Goal: Transaction & Acquisition: Purchase product/service

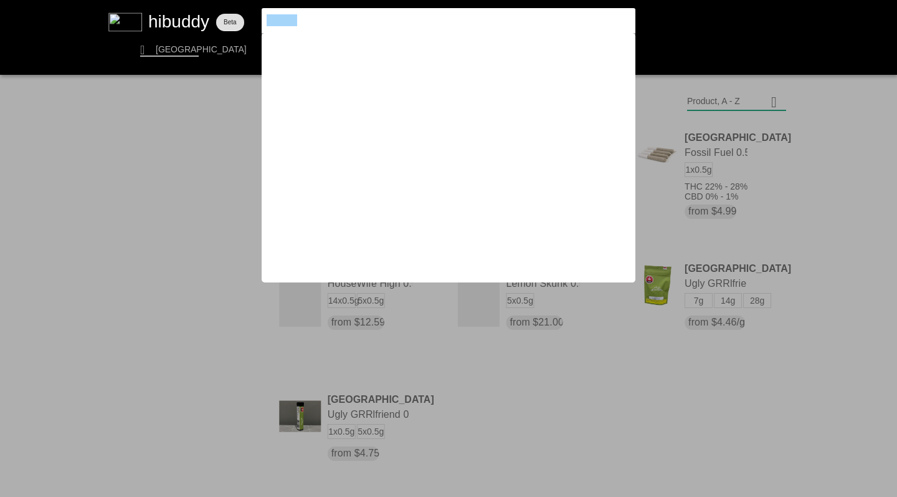
drag, startPoint x: 323, startPoint y: 22, endPoint x: 247, endPoint y: 14, distance: 76.4
click at [247, 14] on flt-glass-pane at bounding box center [448, 248] width 897 height 497
type input "lime skunk"
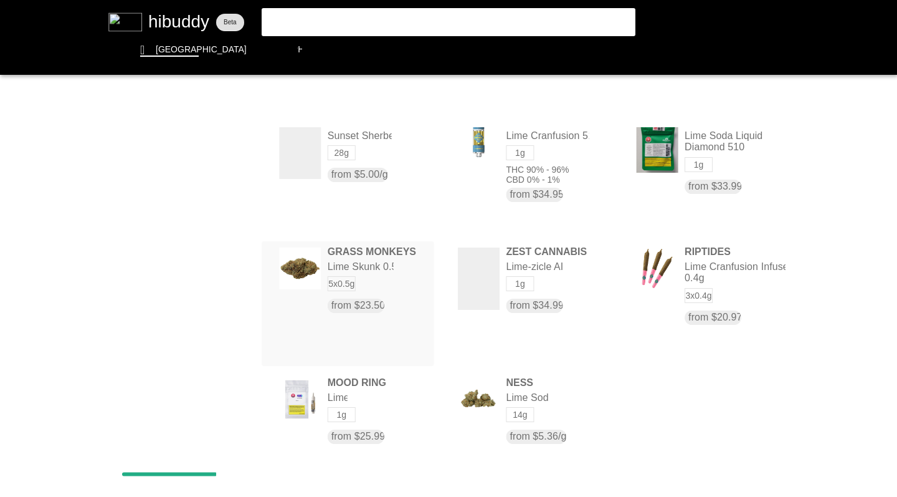
click at [367, 284] on flt-glass-pane at bounding box center [448, 248] width 897 height 497
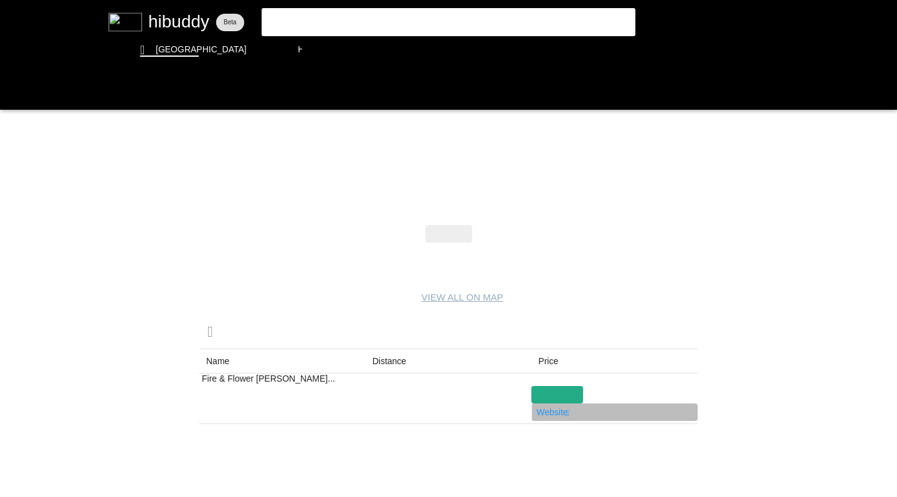
click at [548, 410] on flt-glass-pane at bounding box center [448, 248] width 897 height 497
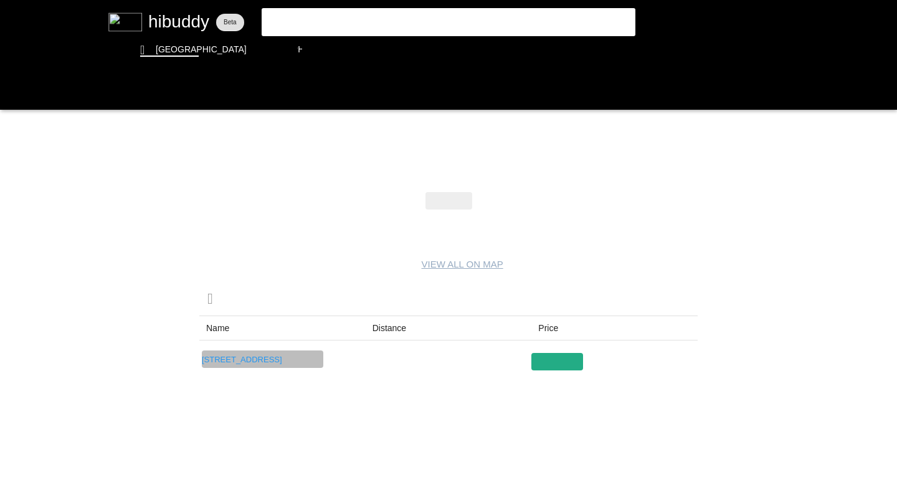
click at [288, 358] on flt-glass-pane at bounding box center [448, 248] width 897 height 497
